Goal: Task Accomplishment & Management: Manage account settings

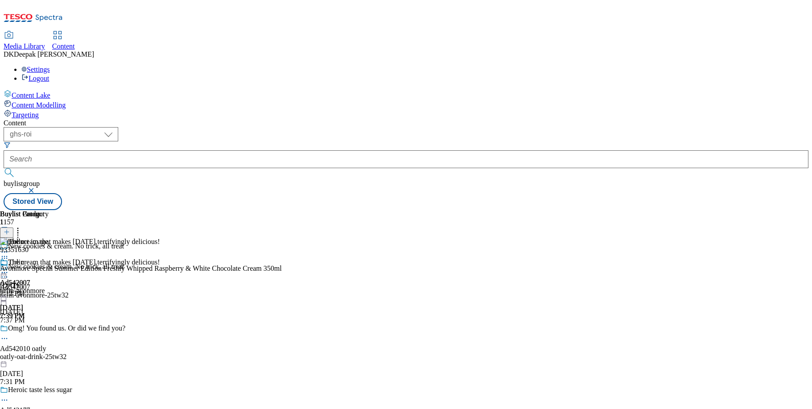
click at [5, 272] on circle at bounding box center [4, 272] width 1 height 1
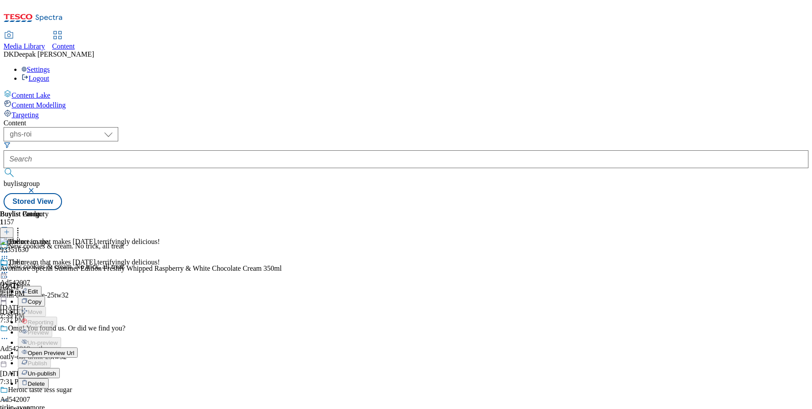
click at [74, 350] on span "Open Preview Url" at bounding box center [51, 353] width 46 height 7
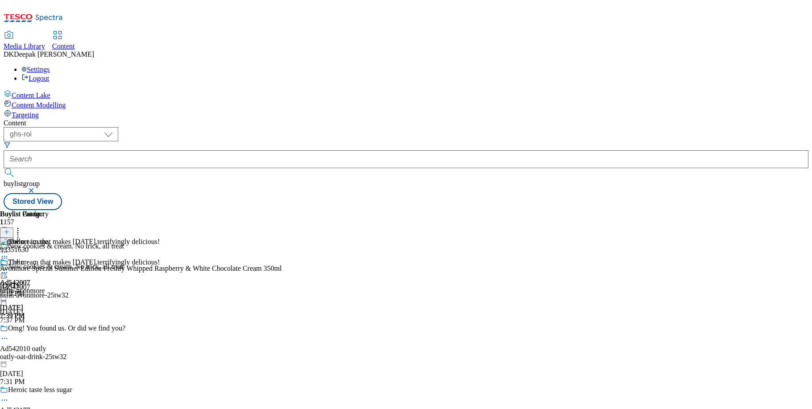
click at [49, 287] on div "tirlin-avonmore" at bounding box center [24, 291] width 49 height 8
click at [9, 268] on icon at bounding box center [4, 272] width 9 height 9
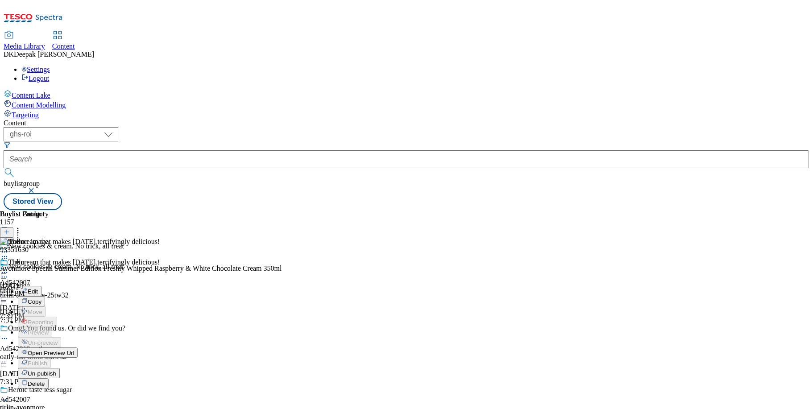
click at [74, 350] on span "Open Preview Url" at bounding box center [51, 353] width 46 height 7
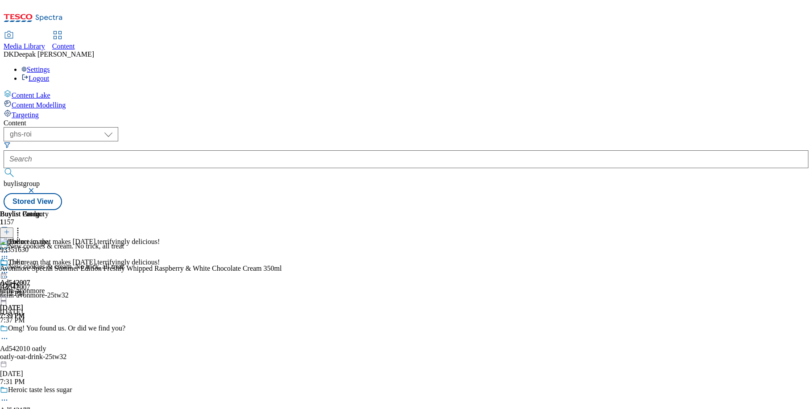
click at [9, 268] on icon at bounding box center [4, 272] width 9 height 9
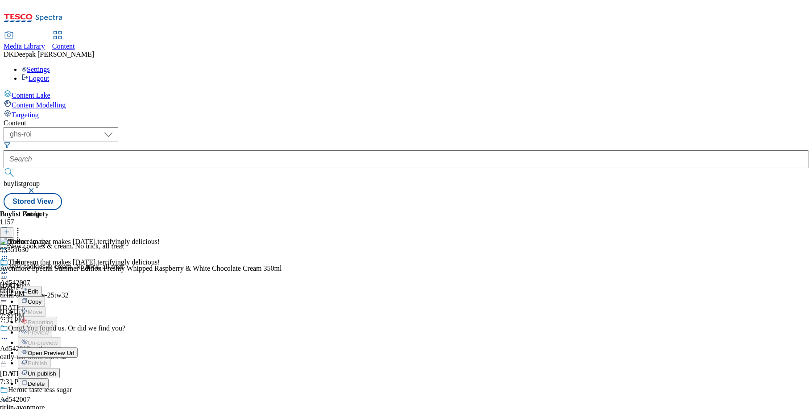
click at [42, 286] on button "Edit" at bounding box center [30, 291] width 24 height 10
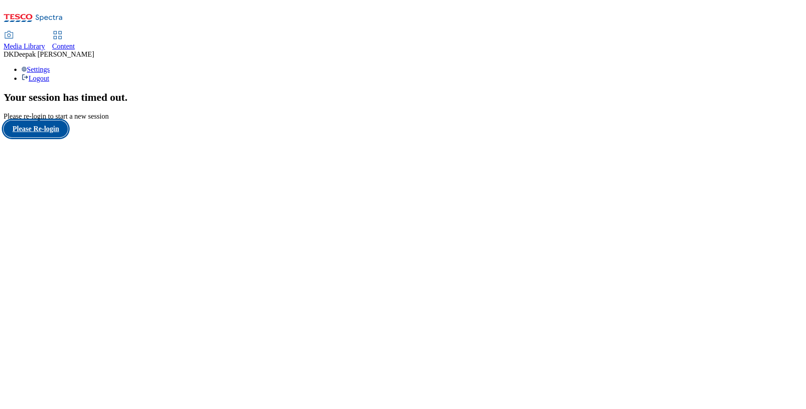
click at [55, 137] on button "Please Re-login" at bounding box center [36, 129] width 64 height 17
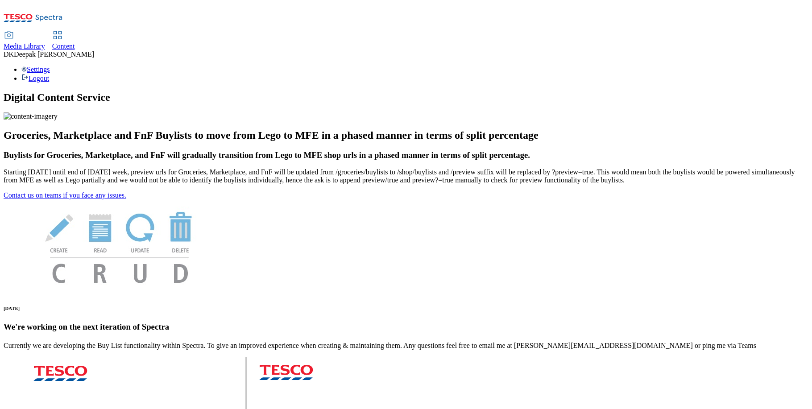
click at [61, 31] on use at bounding box center [58, 35] width 8 height 8
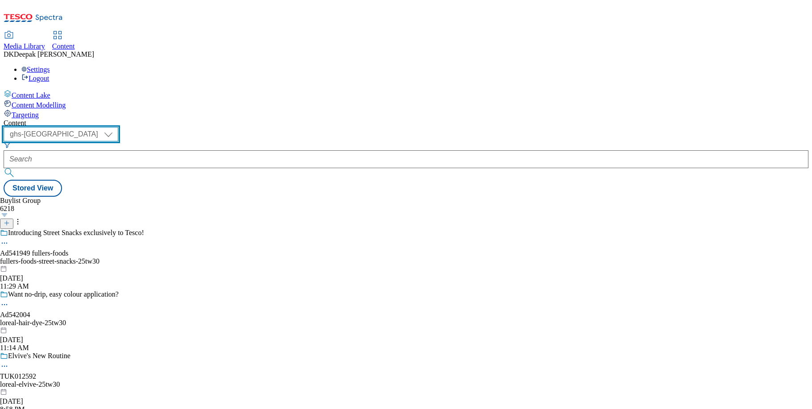
click at [118, 127] on select "ghs-roi ghs-uk" at bounding box center [61, 134] width 115 height 14
select select "ghs-roi"
click at [116, 127] on select "ghs-roi ghs-uk" at bounding box center [61, 134] width 115 height 14
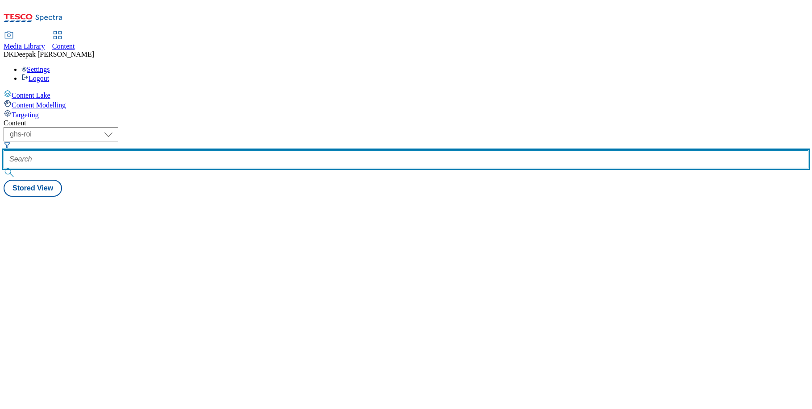
click at [214, 150] on input "text" at bounding box center [406, 159] width 805 height 18
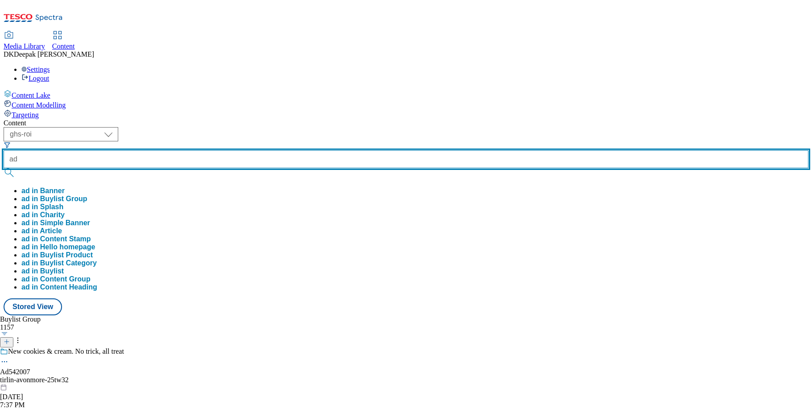
paste input "542007"
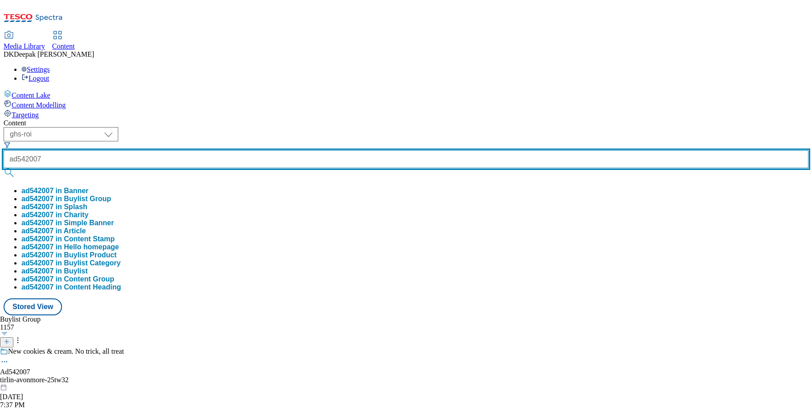
type input "ad542007"
click at [4, 168] on button "submit" at bounding box center [10, 172] width 12 height 9
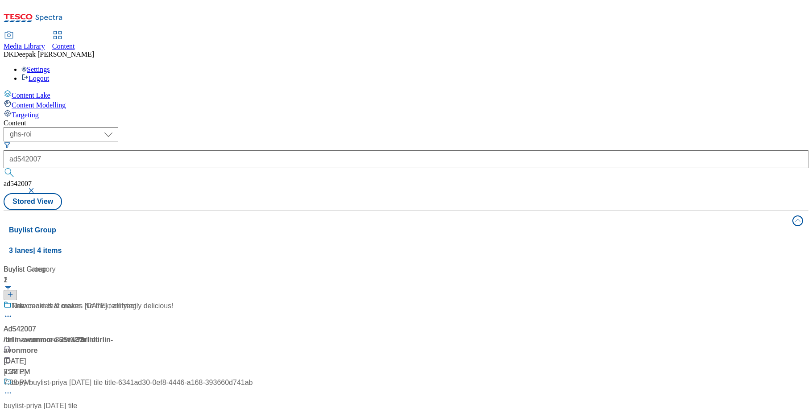
click at [14, 119] on div "Content Lake Content Modelling Targeting" at bounding box center [406, 104] width 805 height 29
click at [136, 335] on div "/ tirlin-avonmore-25tw32" at bounding box center [70, 340] width 133 height 11
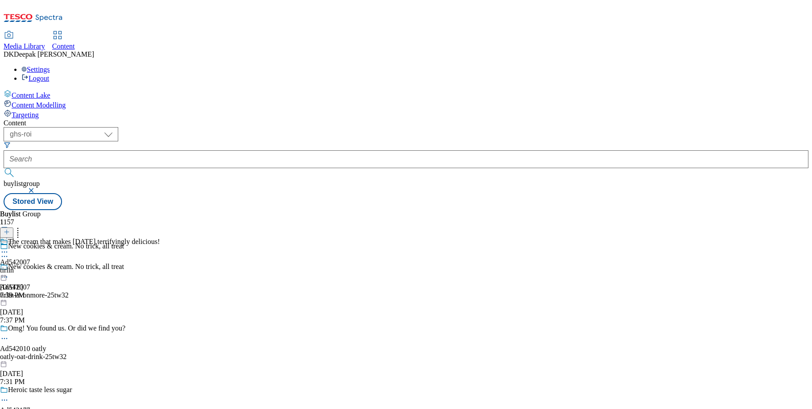
click at [160, 238] on div "The cream that makes halloween terrifyingly delicious! Ad542007 tirlin Sep 10, …" at bounding box center [80, 269] width 160 height 62
click at [49, 267] on div "tirlin-avonmore" at bounding box center [24, 271] width 49 height 8
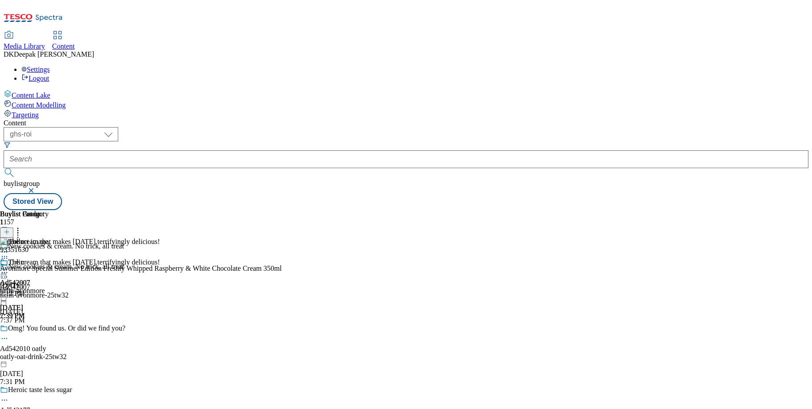
click at [9, 268] on icon at bounding box center [4, 272] width 9 height 9
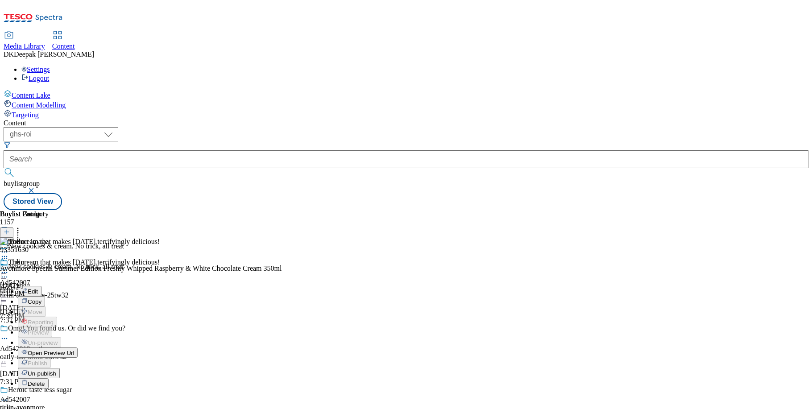
click at [74, 350] on span "Open Preview Url" at bounding box center [51, 353] width 46 height 7
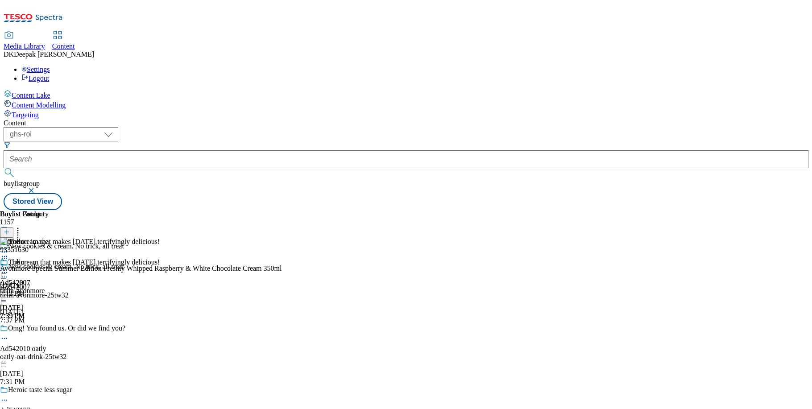
click at [9, 268] on icon at bounding box center [4, 272] width 9 height 9
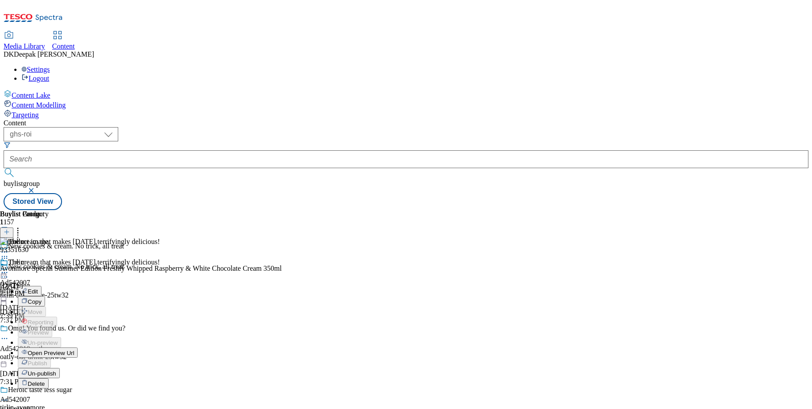
click at [42, 286] on button "Edit" at bounding box center [30, 291] width 24 height 10
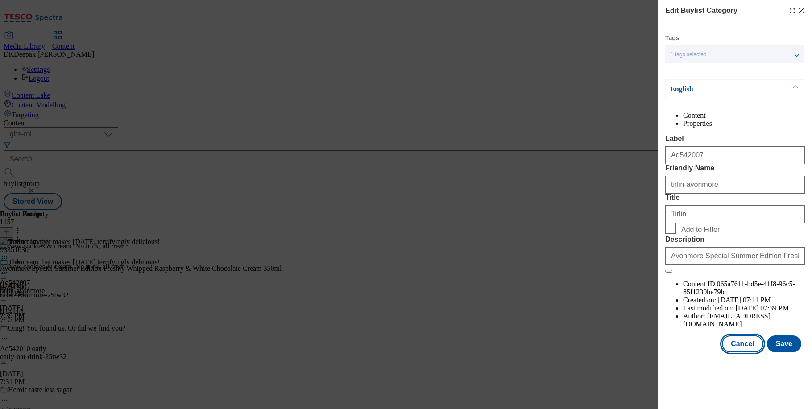
click at [737, 353] on button "Cancel" at bounding box center [742, 344] width 41 height 17
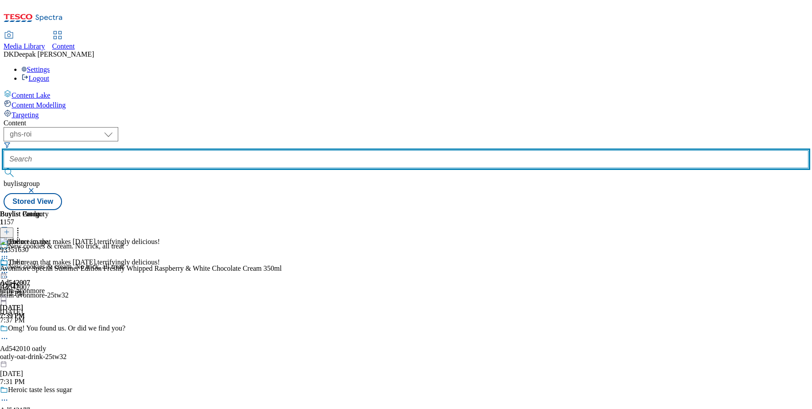
click at [197, 150] on input "text" at bounding box center [406, 159] width 805 height 18
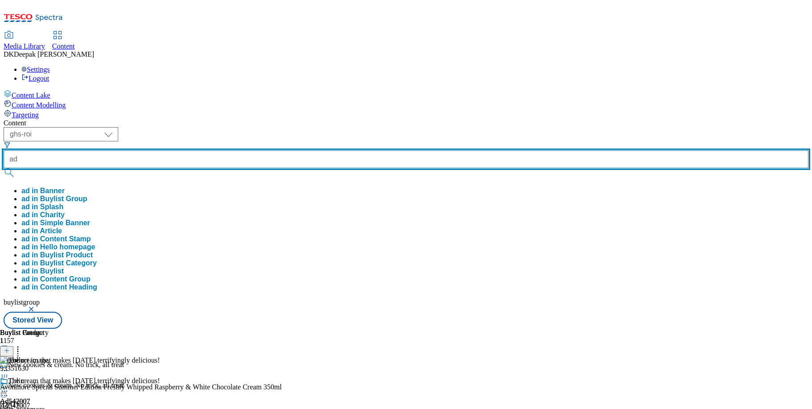
paste input "542043"
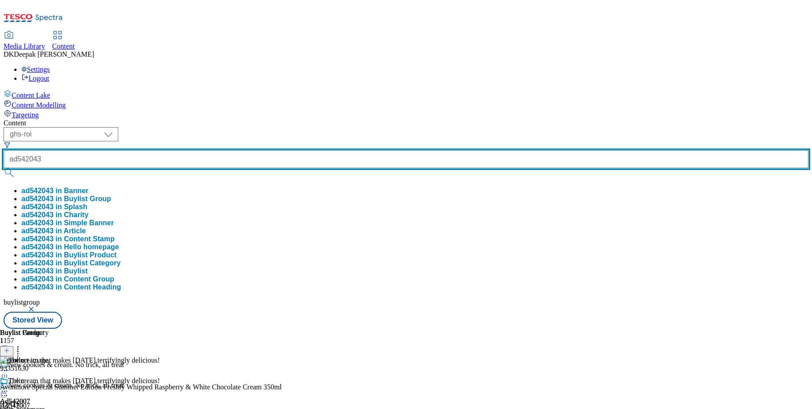
type input "ad542043"
click at [4, 168] on button "submit" at bounding box center [10, 172] width 12 height 9
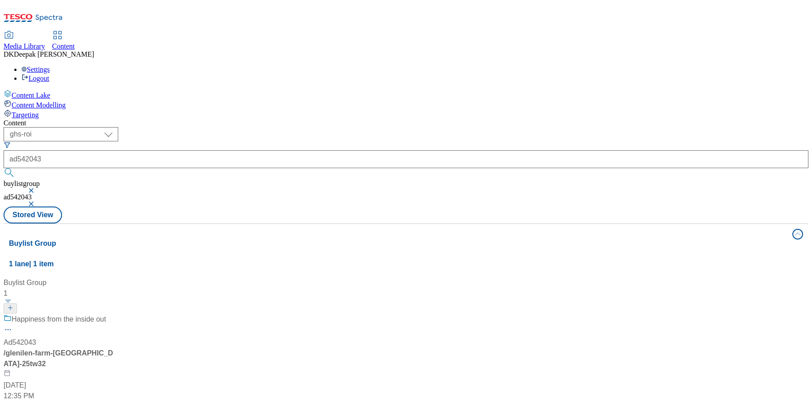
click at [115, 314] on div "Happiness from the inside out Ad542043 / glenilen-farm-yughurt-25tw32 Sep 11, 2…" at bounding box center [60, 357] width 112 height 87
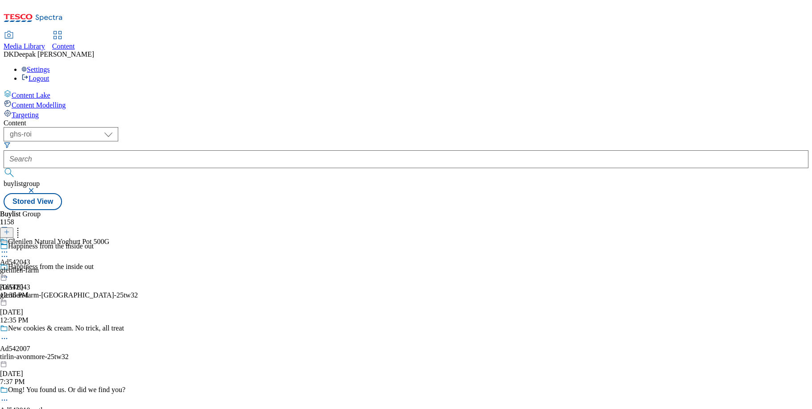
click at [3, 277] on circle at bounding box center [2, 277] width 1 height 1
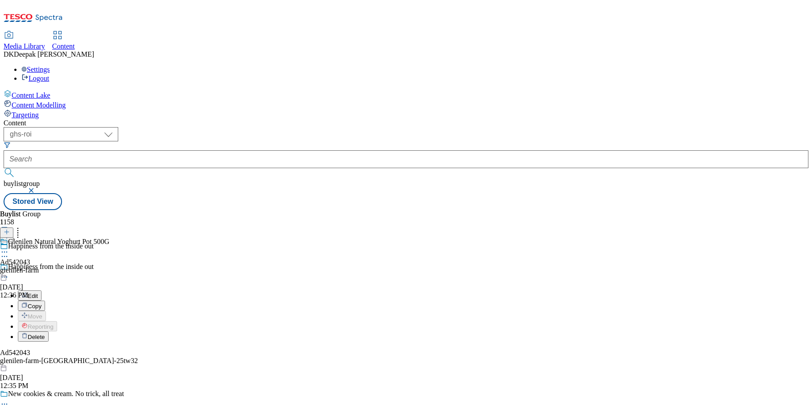
click at [42, 291] on button "Edit" at bounding box center [30, 296] width 24 height 10
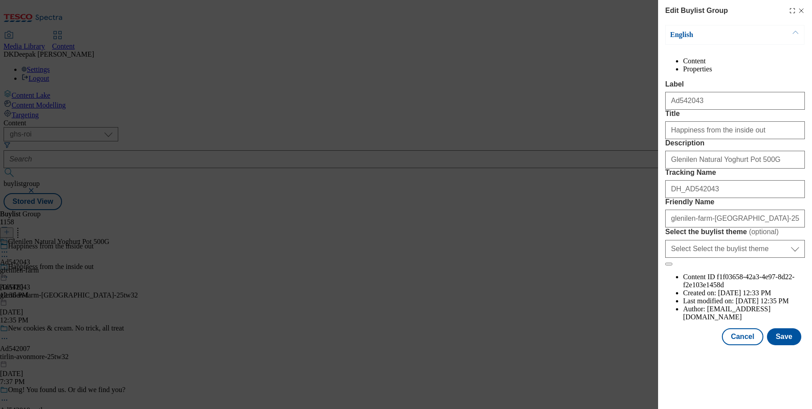
click at [576, 120] on div "Edit Buylist Group English Content Properties Label Ad542043 Title Happiness fr…" at bounding box center [406, 204] width 812 height 409
click at [741, 346] on button "Cancel" at bounding box center [742, 337] width 41 height 17
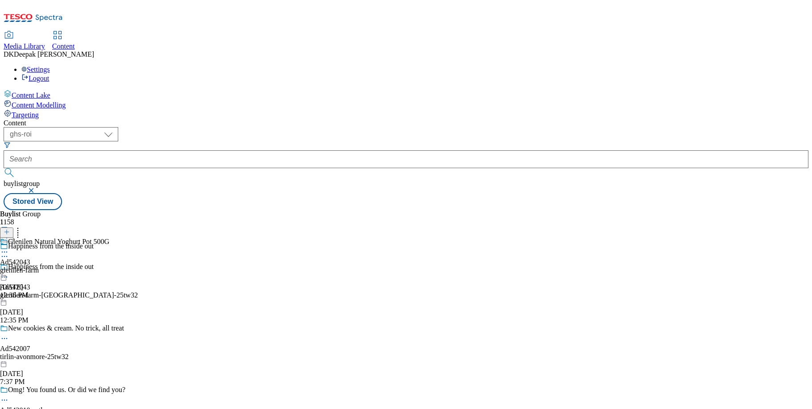
click at [109, 267] on div "glenilen-farm" at bounding box center [54, 271] width 109 height 8
click at [9, 268] on icon at bounding box center [4, 272] width 9 height 9
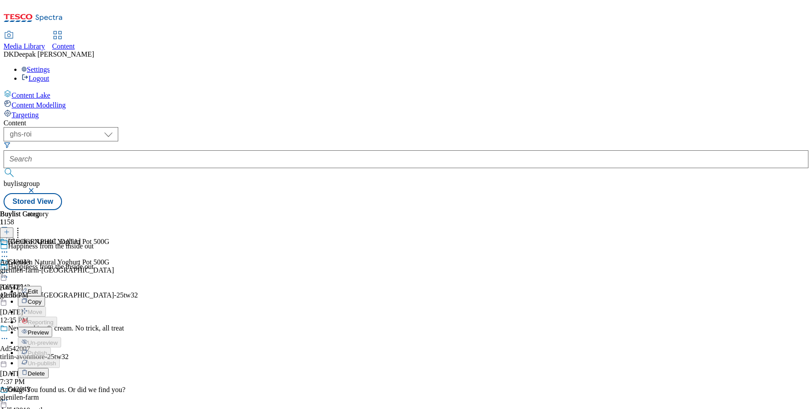
click at [42, 286] on button "Edit" at bounding box center [30, 291] width 24 height 10
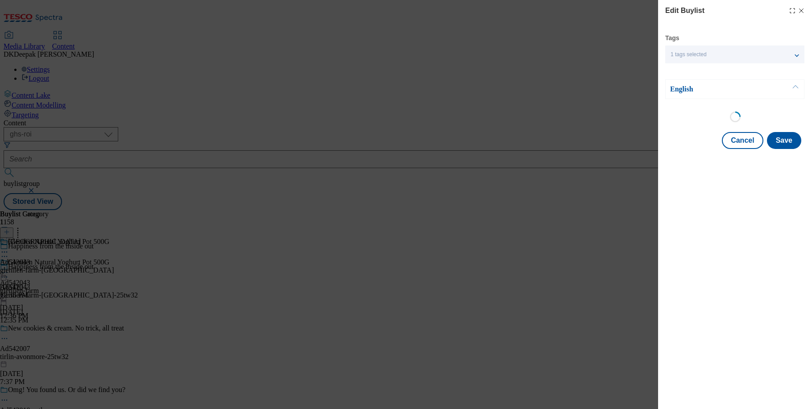
select select "tactical"
select select "supplier funded short term 1-3 weeks"
select select "dunnhumby"
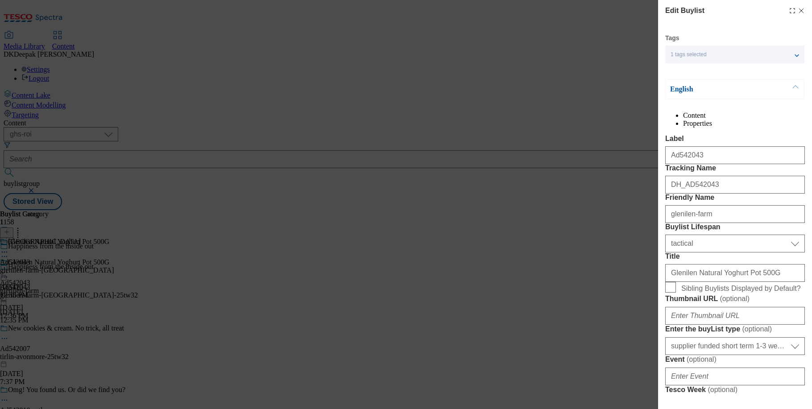
select select "Banner"
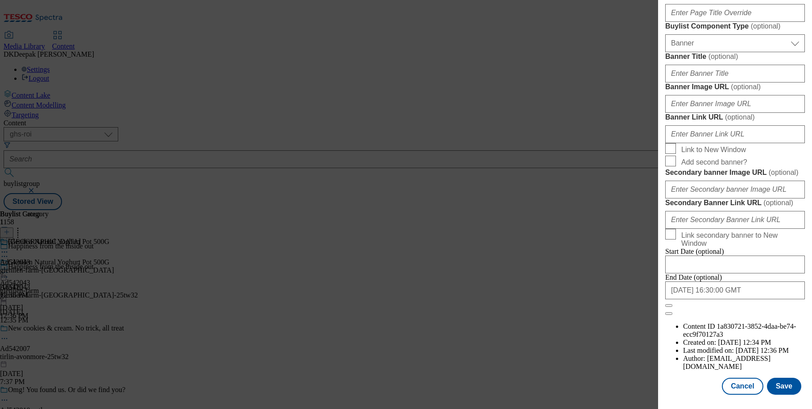
scroll to position [889, 0]
click at [750, 389] on button "Cancel" at bounding box center [742, 386] width 41 height 17
select select "tactical"
select select "supplier funded short term 1-3 weeks"
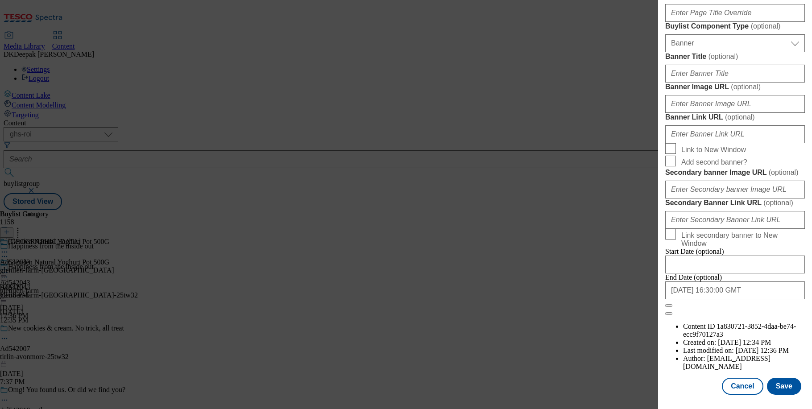
select select "dunnhumby"
select select "Banner"
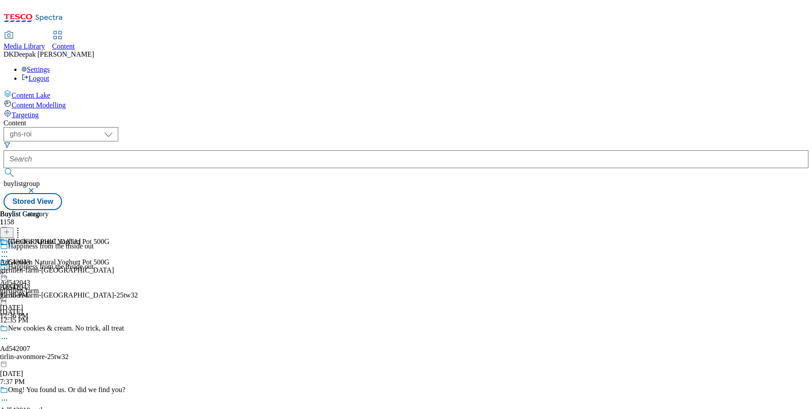
click at [114, 267] on div "glenilen-farm-yughurt" at bounding box center [57, 271] width 114 height 8
click at [9, 268] on icon at bounding box center [4, 272] width 9 height 9
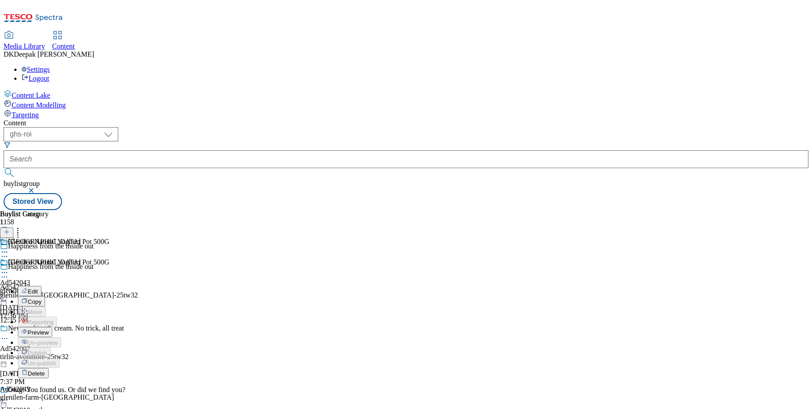
click at [42, 286] on button "Edit" at bounding box center [30, 291] width 24 height 10
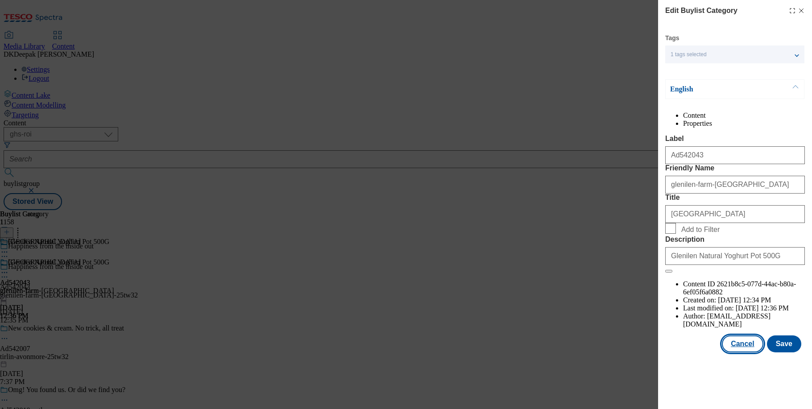
click at [742, 353] on button "Cancel" at bounding box center [742, 344] width 41 height 17
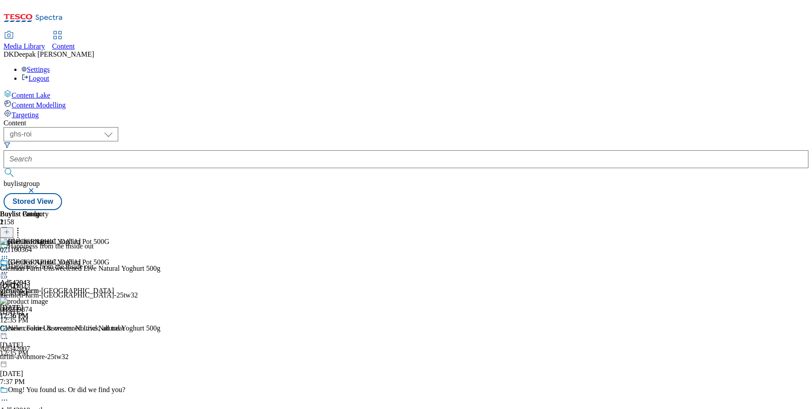
click at [9, 268] on icon at bounding box center [4, 272] width 9 height 9
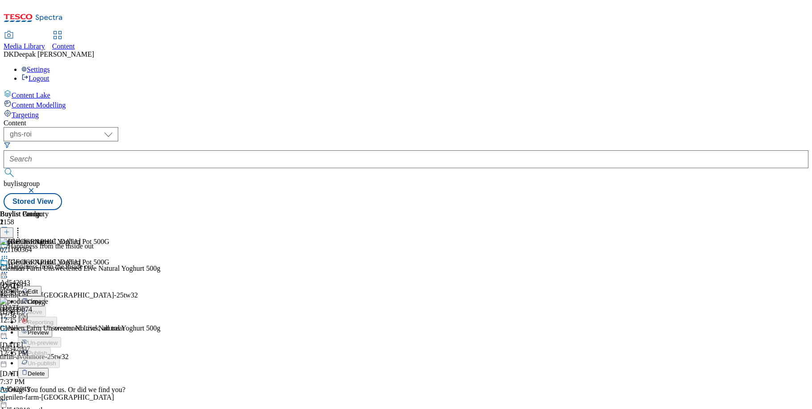
click at [49, 329] on span "Preview" at bounding box center [38, 332] width 21 height 7
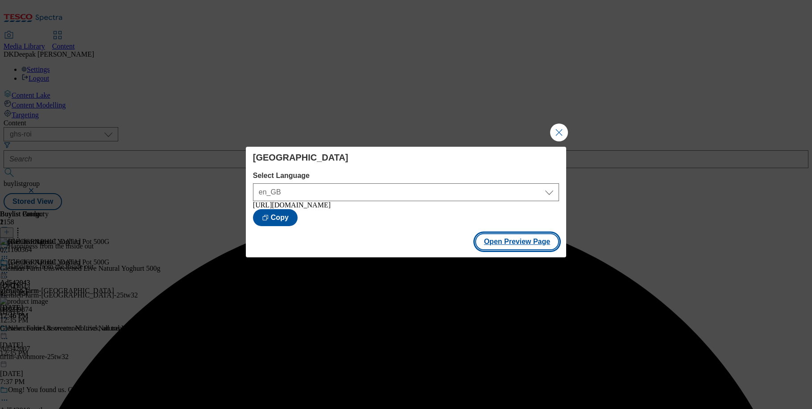
click at [515, 245] on button "Open Preview Page" at bounding box center [517, 241] width 84 height 17
click at [561, 137] on button "Close Modal" at bounding box center [559, 133] width 18 height 18
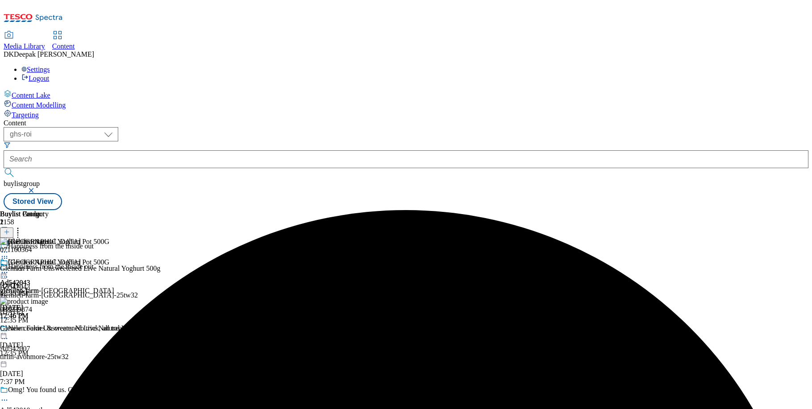
click at [5, 272] on circle at bounding box center [4, 272] width 1 height 1
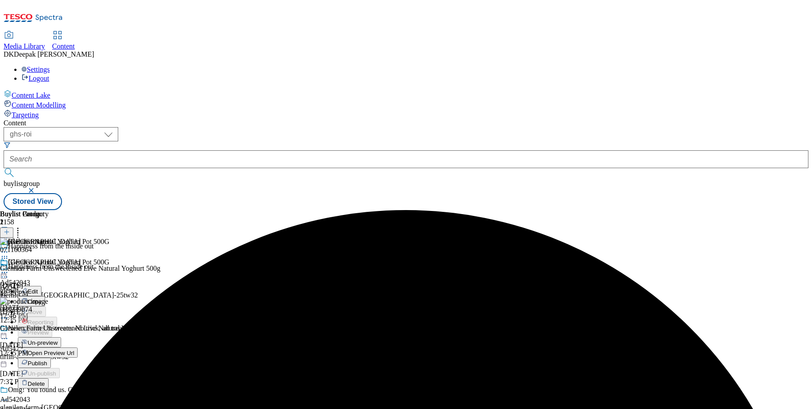
click at [42, 286] on button "Edit" at bounding box center [30, 291] width 24 height 10
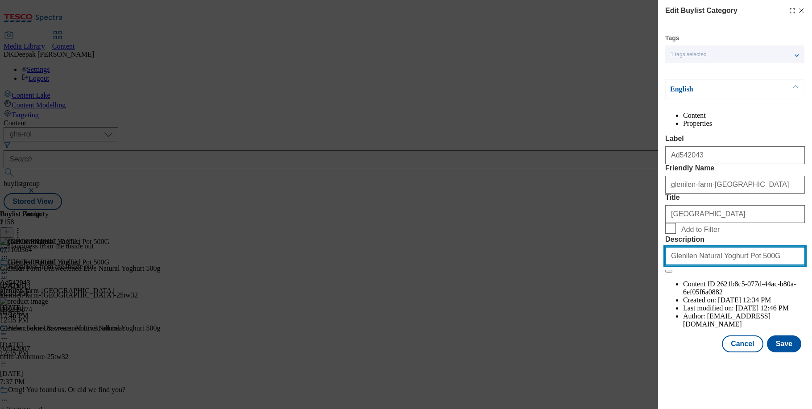
click at [724, 265] on input "Glenilen Natural Yoghurt Pot 500G" at bounding box center [736, 256] width 140 height 18
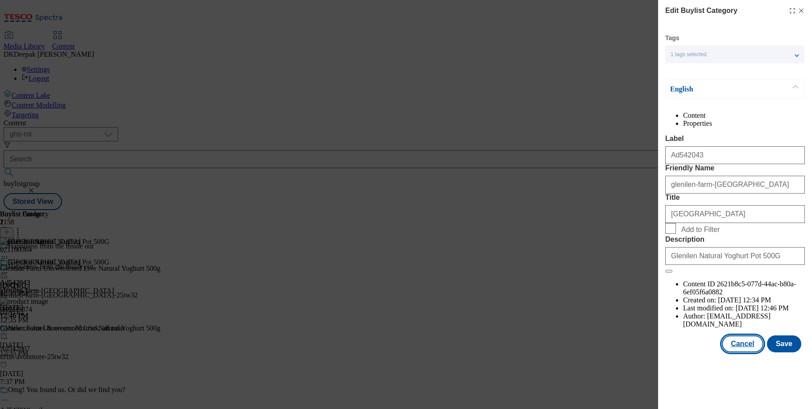
click at [743, 353] on button "Cancel" at bounding box center [742, 344] width 41 height 17
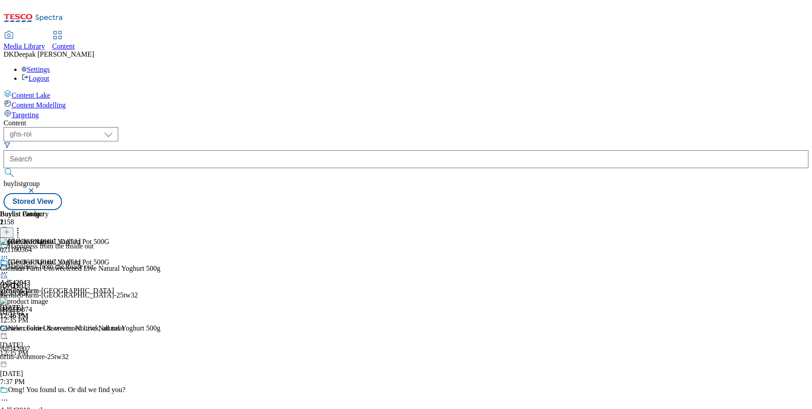
click at [9, 268] on icon at bounding box center [4, 272] width 9 height 9
click at [42, 286] on button "Edit" at bounding box center [30, 291] width 24 height 10
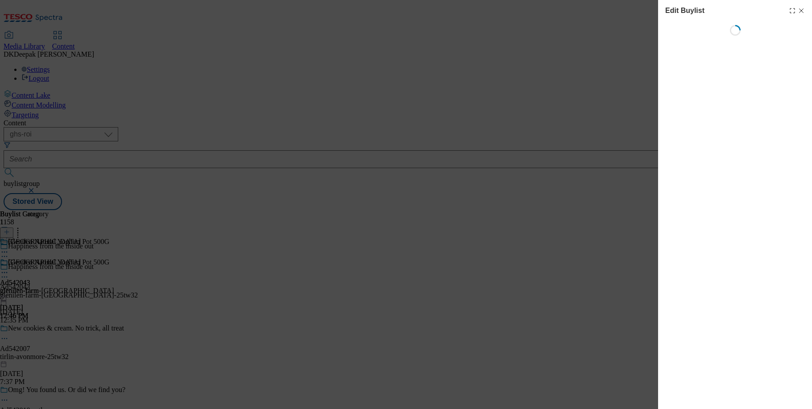
select select "tactical"
select select "supplier funded short term 1-3 weeks"
select select "dunnhumby"
select select "Banner"
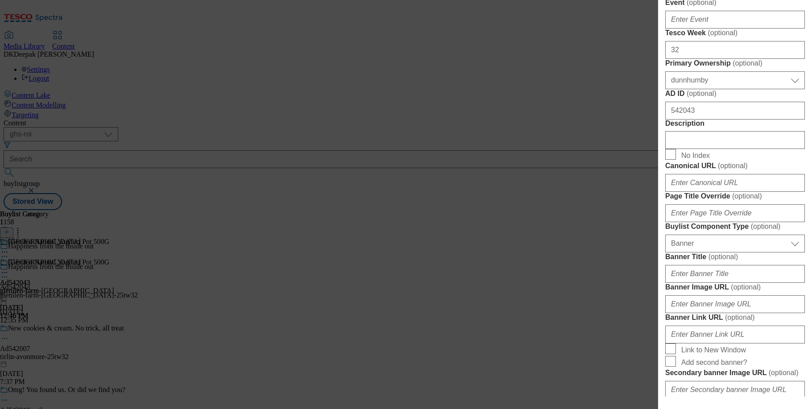
scroll to position [402, 0]
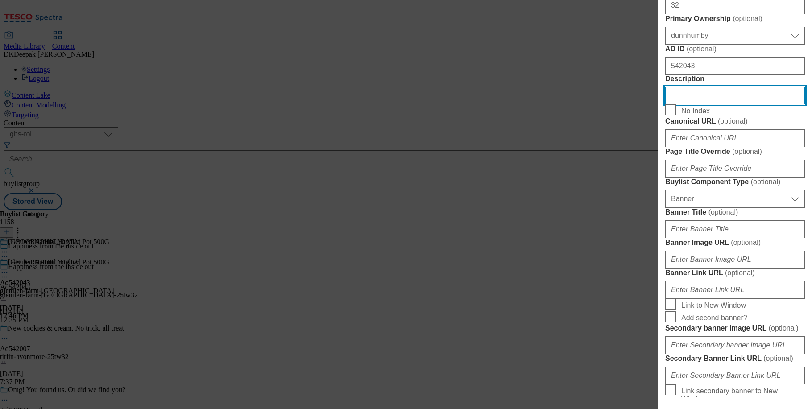
click at [689, 104] on input "Description" at bounding box center [736, 96] width 140 height 18
paste input "Glenilen Natural Yoghurt Pot 500G"
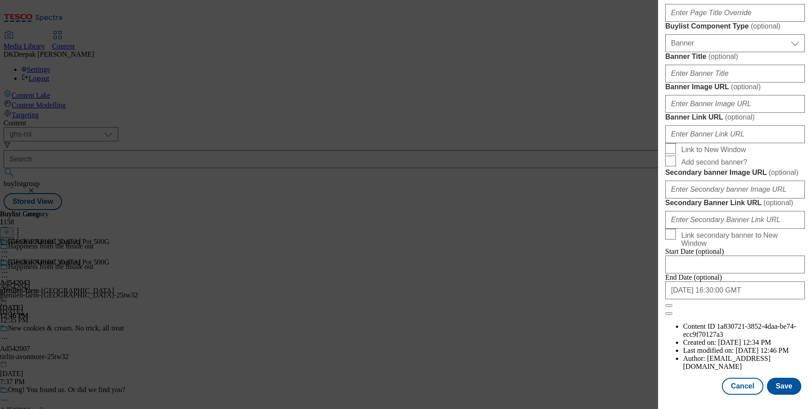
scroll to position [889, 0]
type input "Glenilen Natural Yoghurt Pot 500G"
click at [795, 389] on button "Save" at bounding box center [784, 386] width 34 height 17
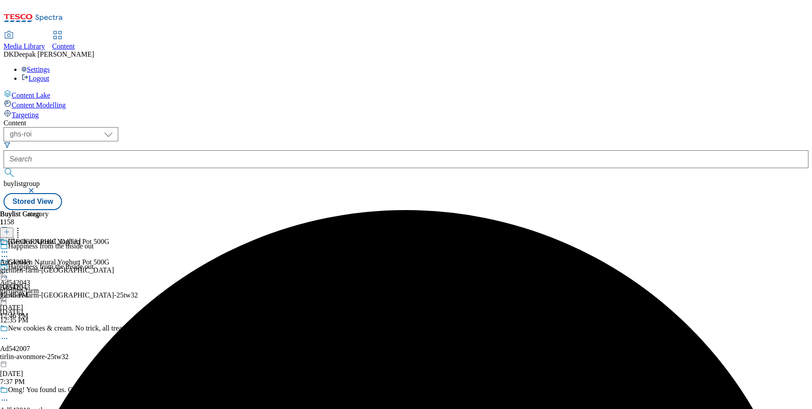
click at [5, 277] on circle at bounding box center [4, 277] width 1 height 1
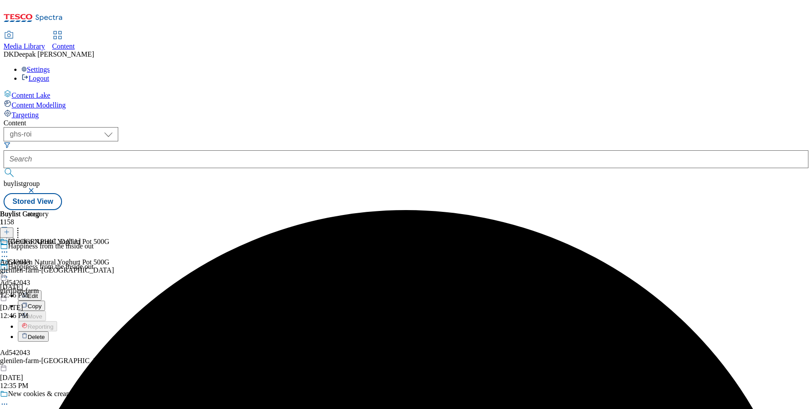
click at [42, 291] on button "Edit" at bounding box center [30, 296] width 24 height 10
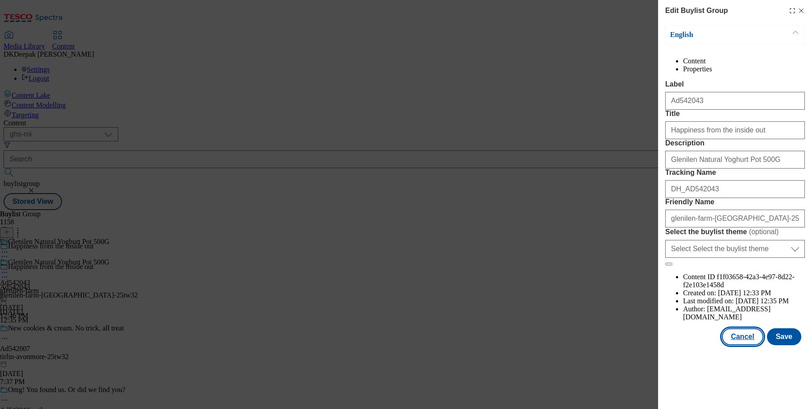
click at [742, 346] on button "Cancel" at bounding box center [742, 337] width 41 height 17
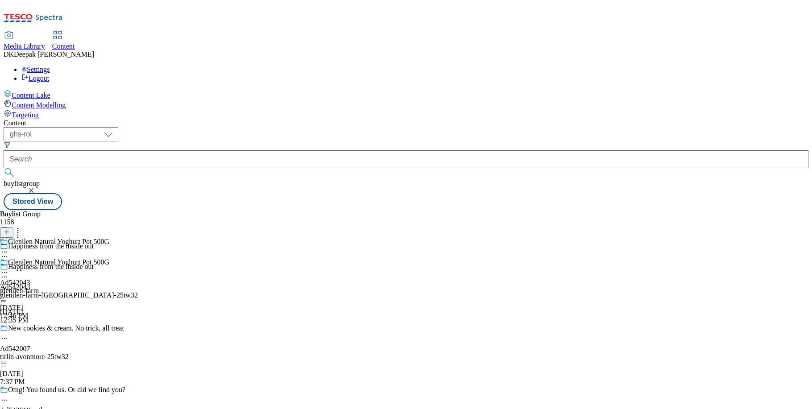
click at [109, 287] on div "glenilen-farm" at bounding box center [54, 291] width 109 height 8
click at [114, 267] on div "glenilen-farm-yughurt" at bounding box center [57, 271] width 114 height 8
click at [9, 268] on icon at bounding box center [4, 272] width 9 height 9
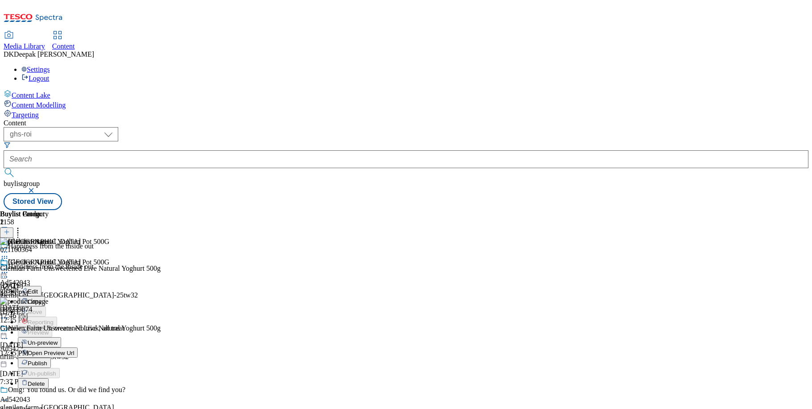
click at [47, 360] on span "Publish" at bounding box center [38, 363] width 20 height 7
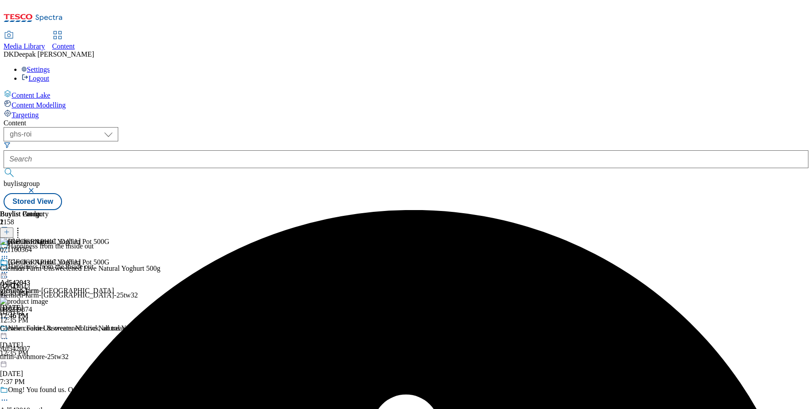
click at [9, 268] on icon at bounding box center [4, 272] width 9 height 9
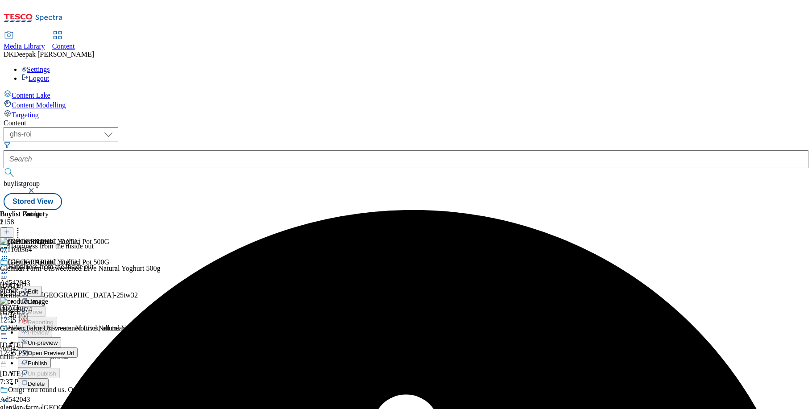
click at [58, 340] on span "Un-preview" at bounding box center [43, 343] width 30 height 7
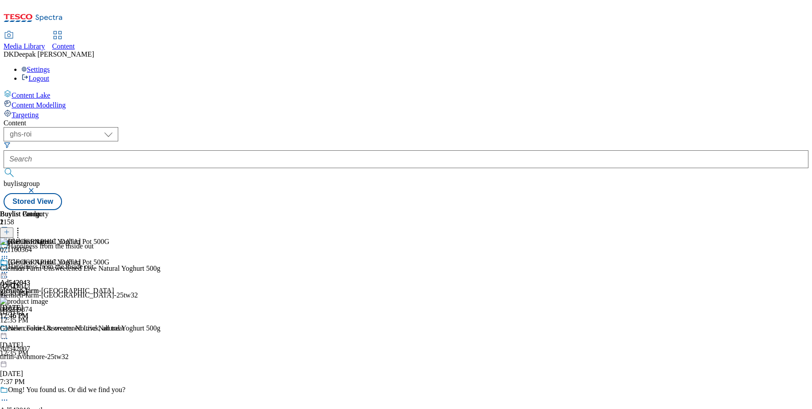
click at [9, 268] on icon at bounding box center [4, 272] width 9 height 9
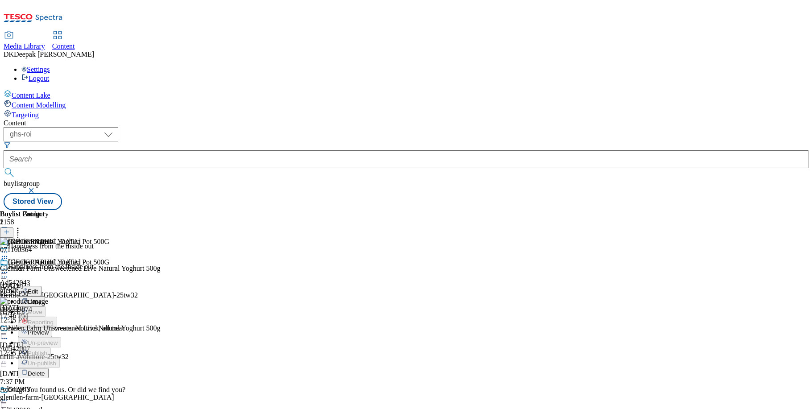
click at [49, 329] on span "Preview" at bounding box center [38, 332] width 21 height 7
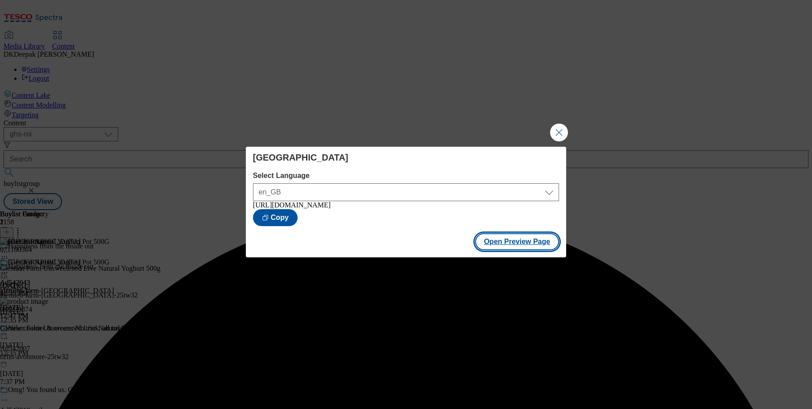
click at [518, 244] on button "Open Preview Page" at bounding box center [517, 241] width 84 height 17
click at [558, 132] on button "Close Modal" at bounding box center [559, 133] width 18 height 18
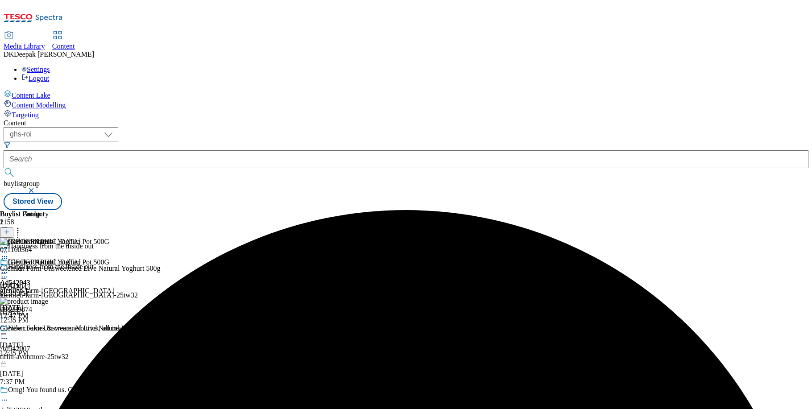
click at [8, 272] on circle at bounding box center [6, 272] width 1 height 1
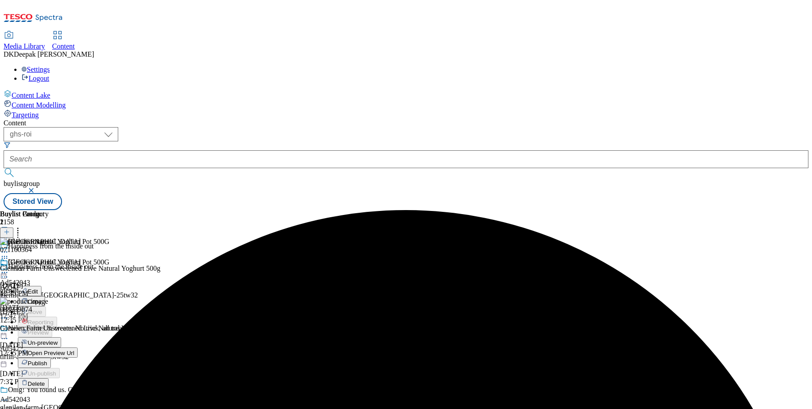
click at [47, 360] on span "Publish" at bounding box center [38, 363] width 20 height 7
